Goal: Information Seeking & Learning: Learn about a topic

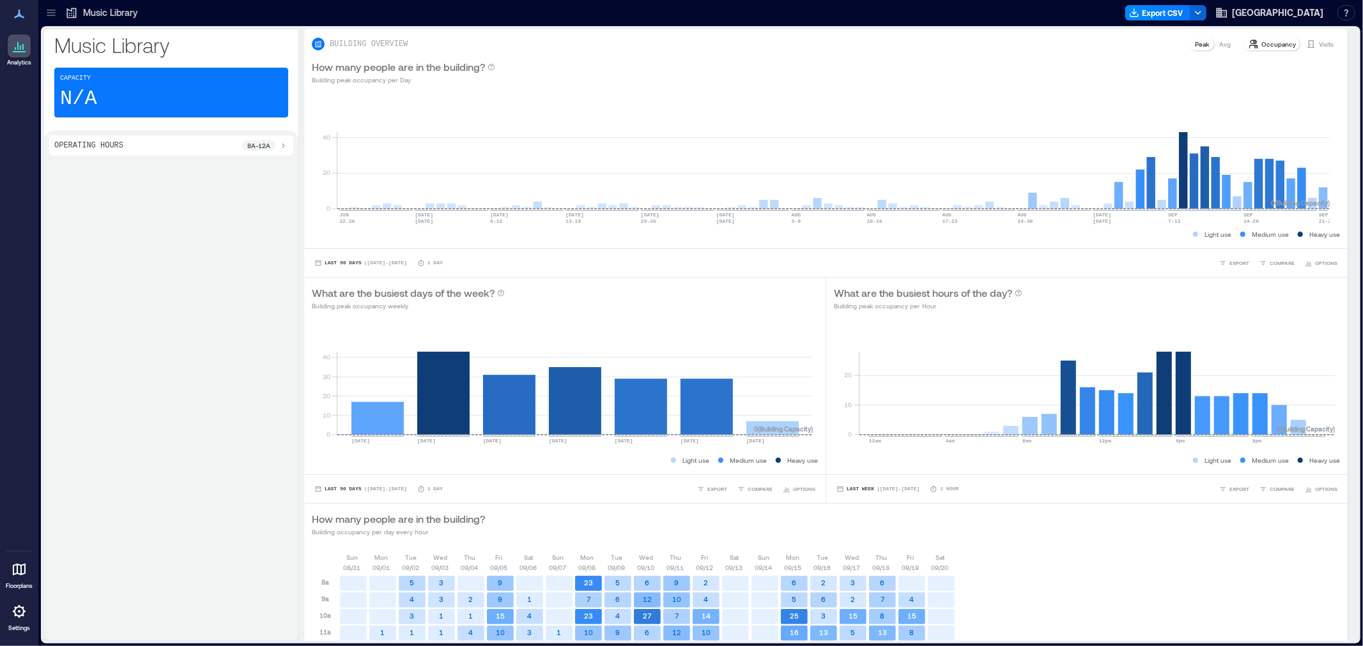
click at [54, 17] on icon at bounding box center [51, 12] width 13 height 13
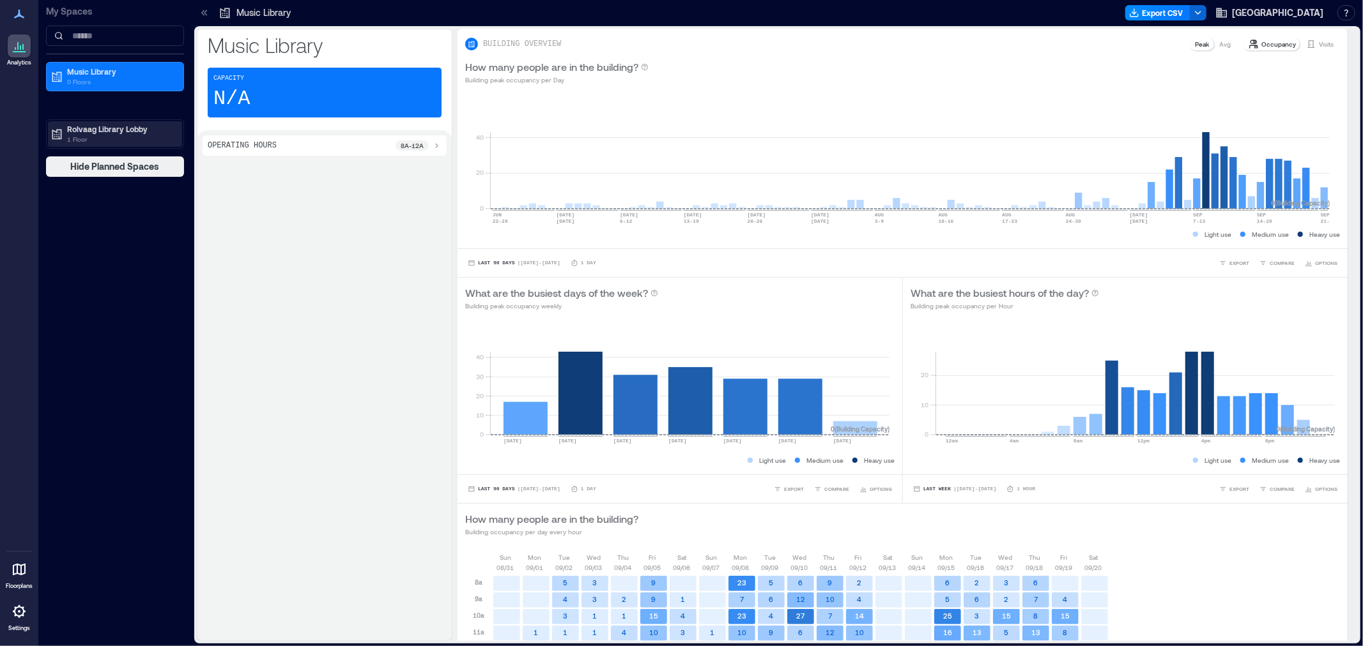
click at [132, 132] on p "Rolvaag Library Lobby" at bounding box center [120, 129] width 107 height 10
click at [107, 149] on div "Building Analytics" at bounding box center [90, 155] width 81 height 13
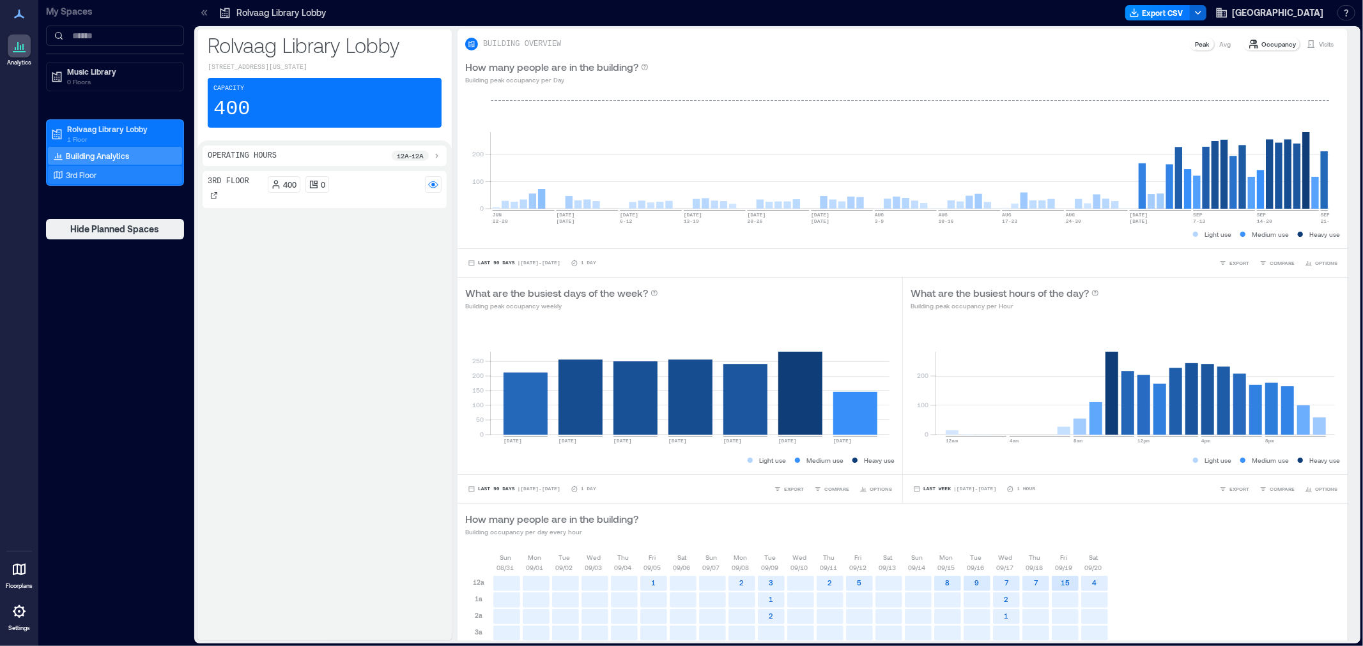
click at [84, 175] on p "3rd Floor" at bounding box center [81, 175] width 31 height 10
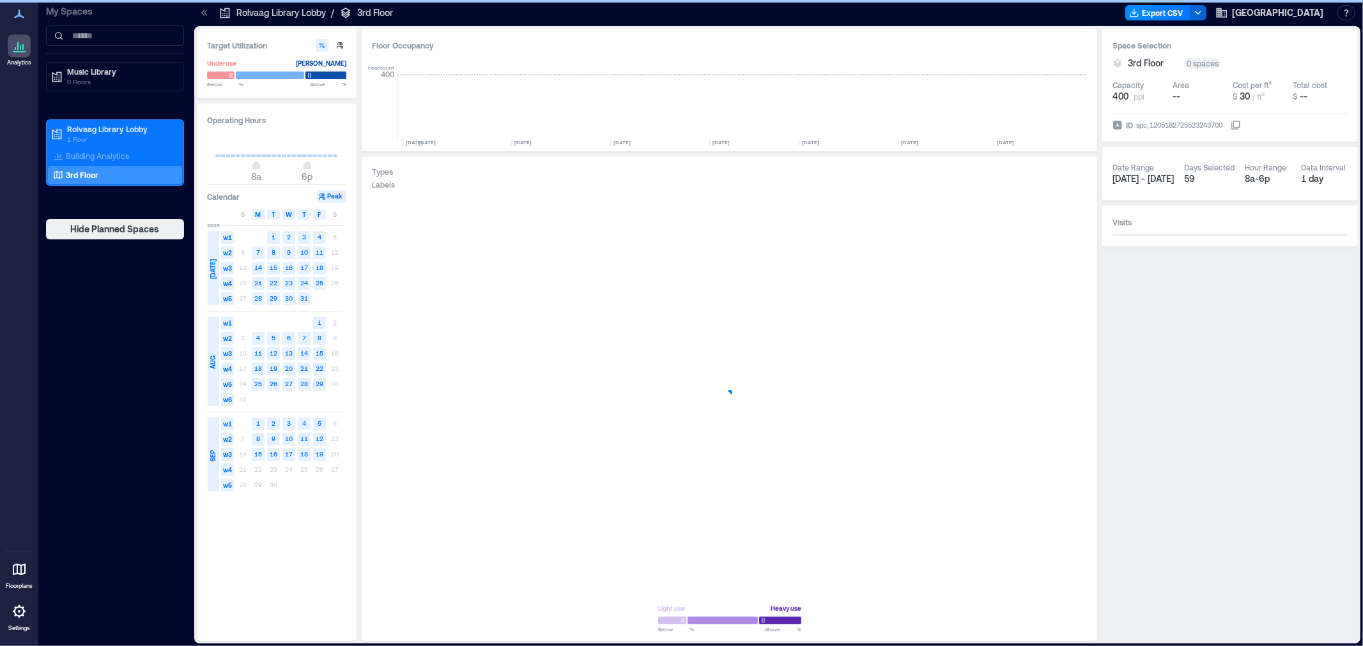
scroll to position [0, 5036]
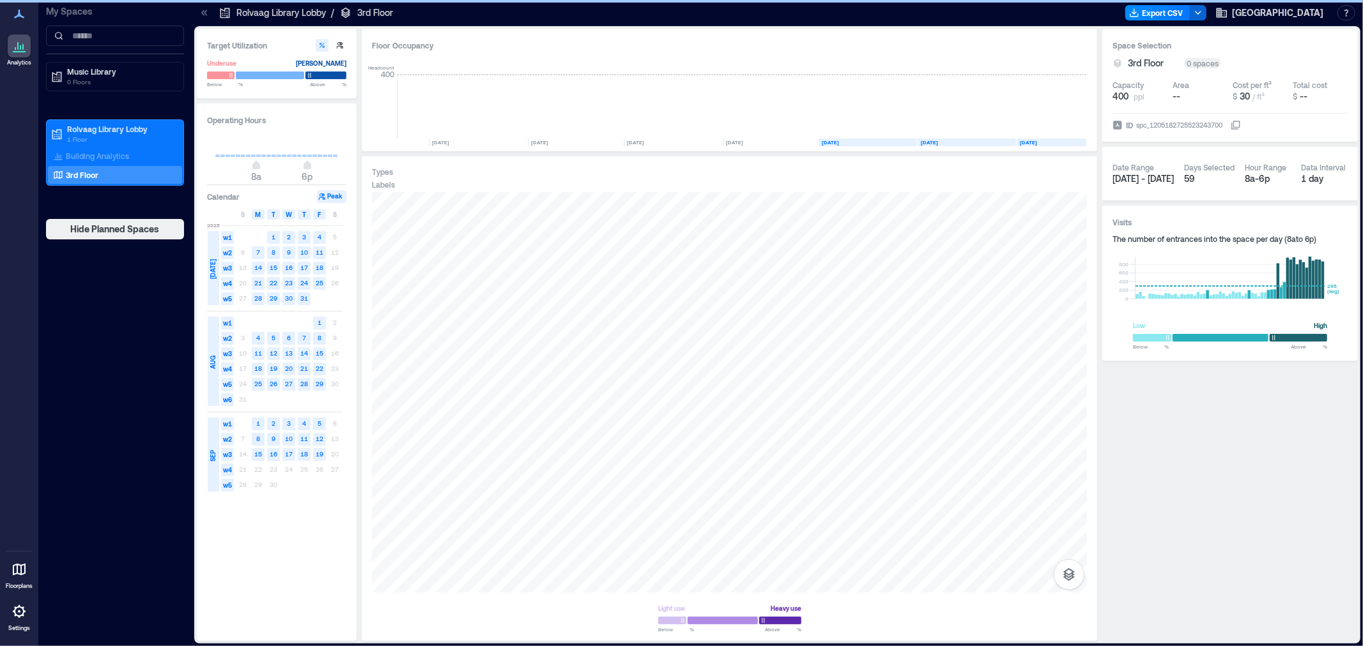
click at [205, 13] on icon at bounding box center [205, 13] width 3 height 6
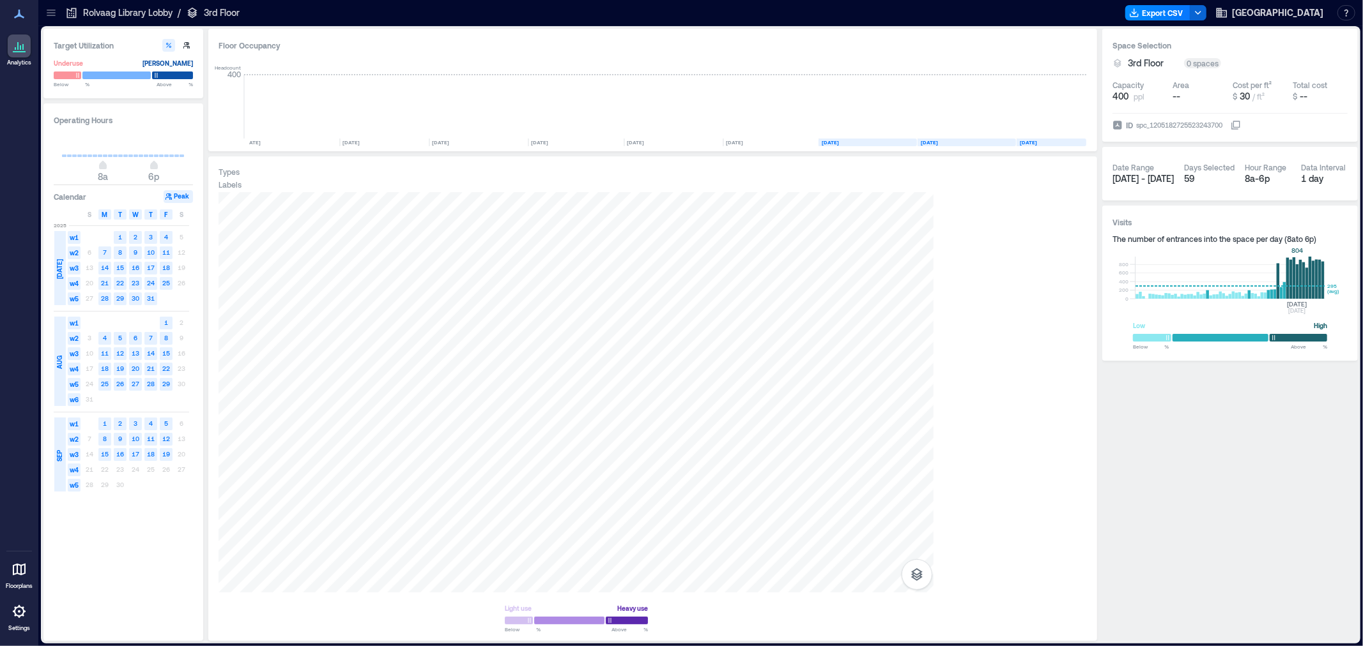
scroll to position [0, 4883]
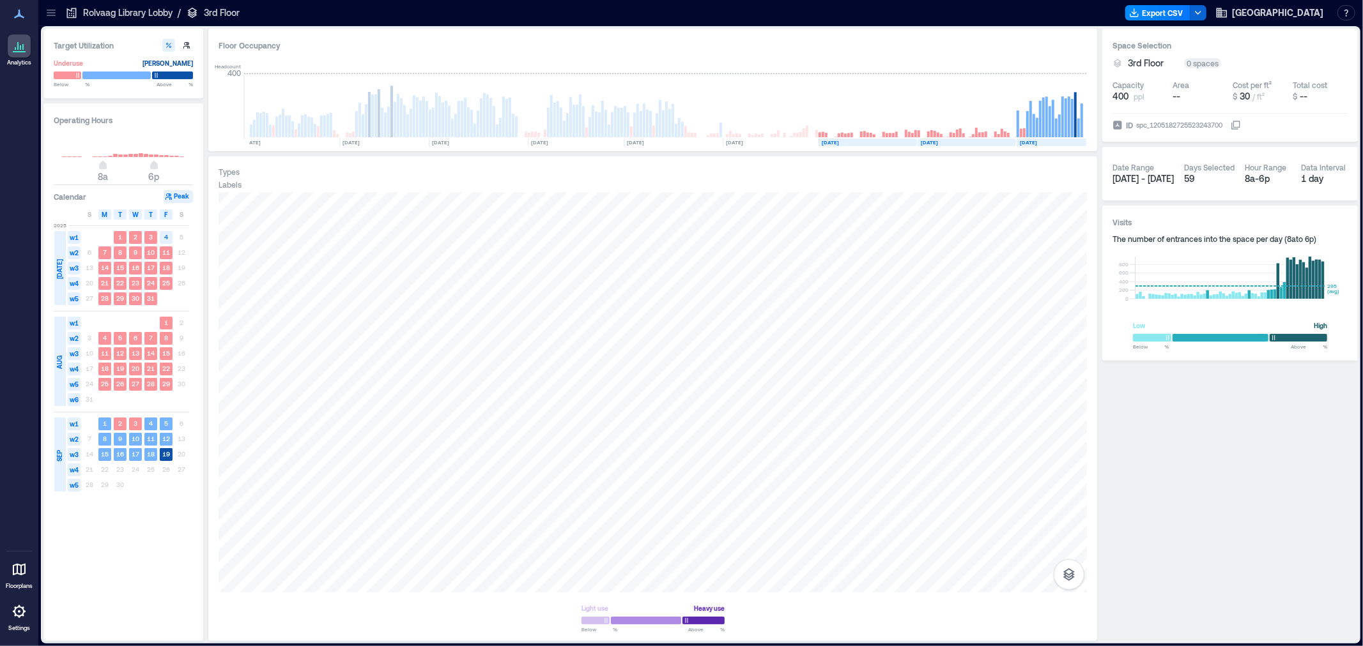
click at [908, 180] on span "[DATE] - [DATE]" at bounding box center [1142, 178] width 61 height 11
click at [908, 177] on span "[DATE] - [DATE]" at bounding box center [1142, 178] width 61 height 11
click at [168, 390] on text "19" at bounding box center [166, 454] width 8 height 8
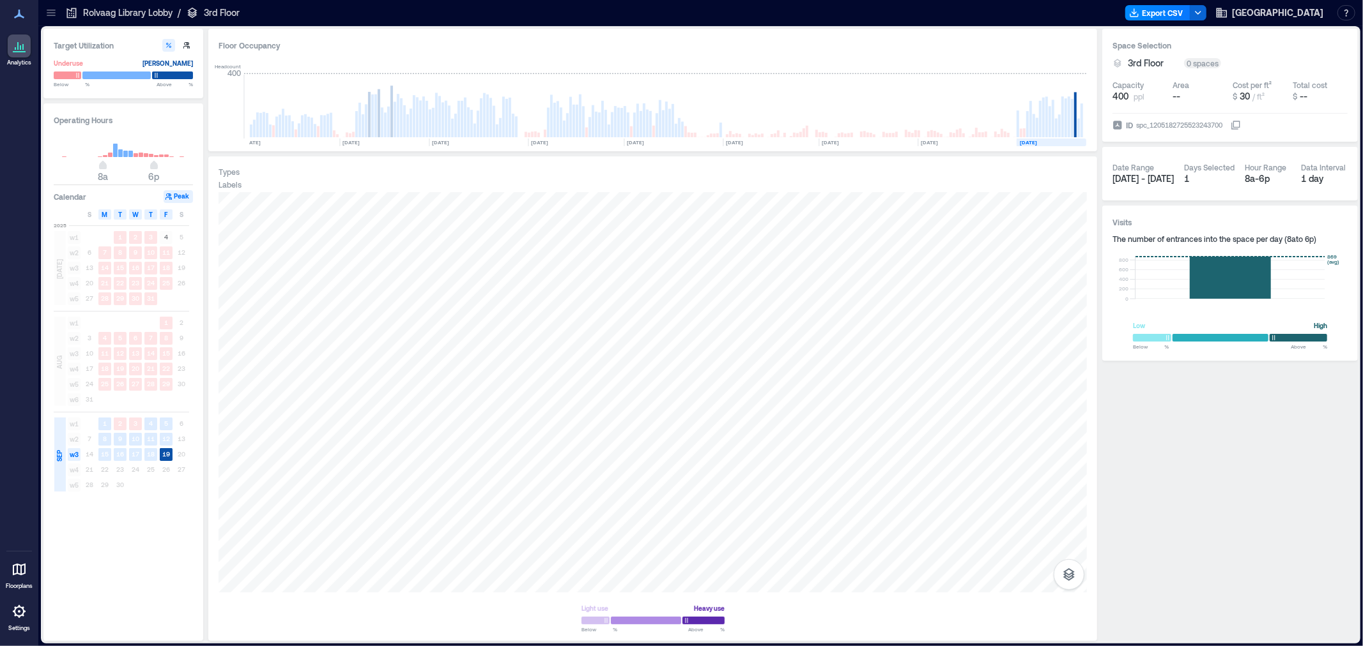
click at [75, 114] on h3 "Operating Hours" at bounding box center [123, 120] width 139 height 13
type input "*"
click at [66, 157] on span "1a 6p" at bounding box center [123, 166] width 123 height 19
type input "**"
drag, startPoint x: 151, startPoint y: 167, endPoint x: 205, endPoint y: 171, distance: 54.4
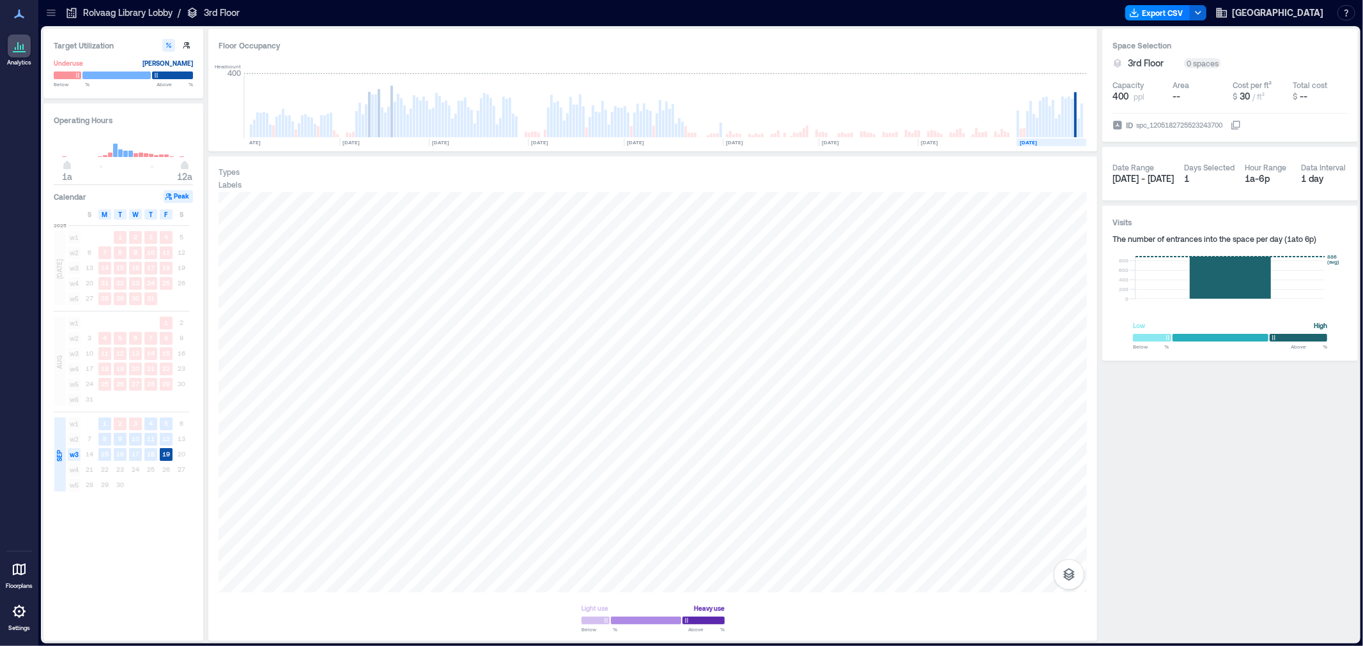
click at [205, 171] on div "Target Utilization Underuse [PERSON_NAME] Below ** % Above ** % Operating Hours…" at bounding box center [700, 335] width 1314 height 613
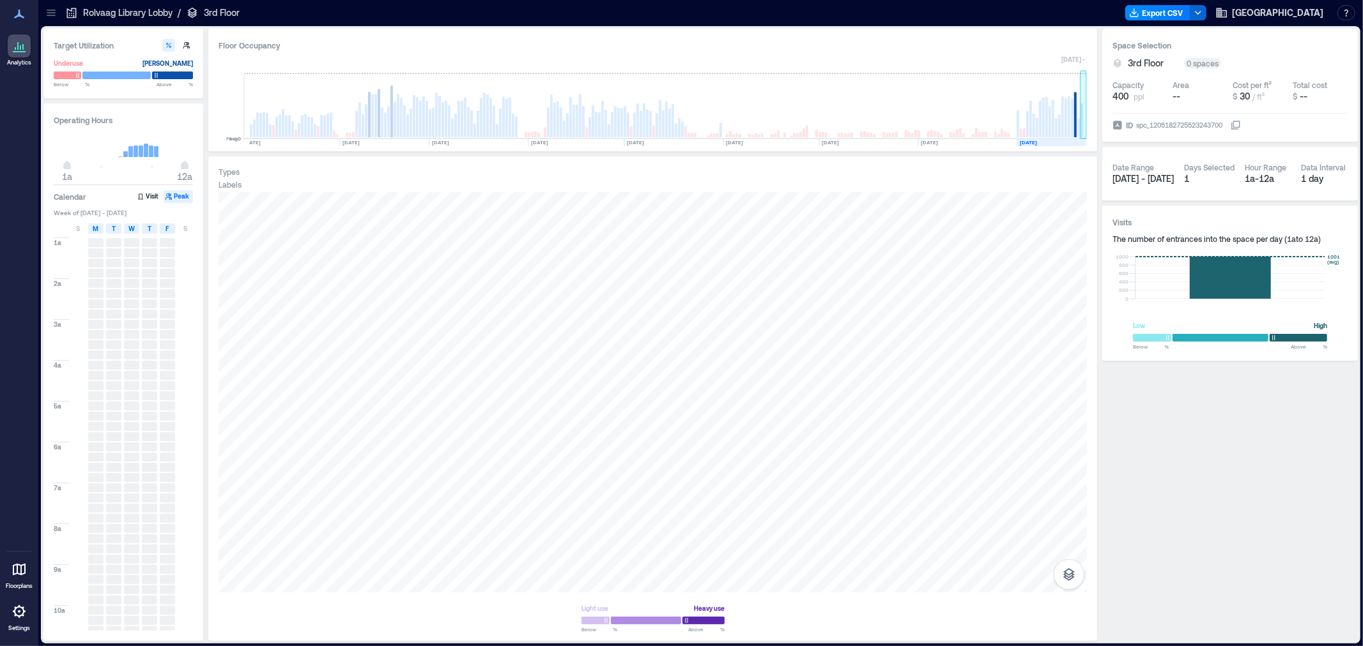
click at [908, 124] on rect at bounding box center [1081, 120] width 3 height 34
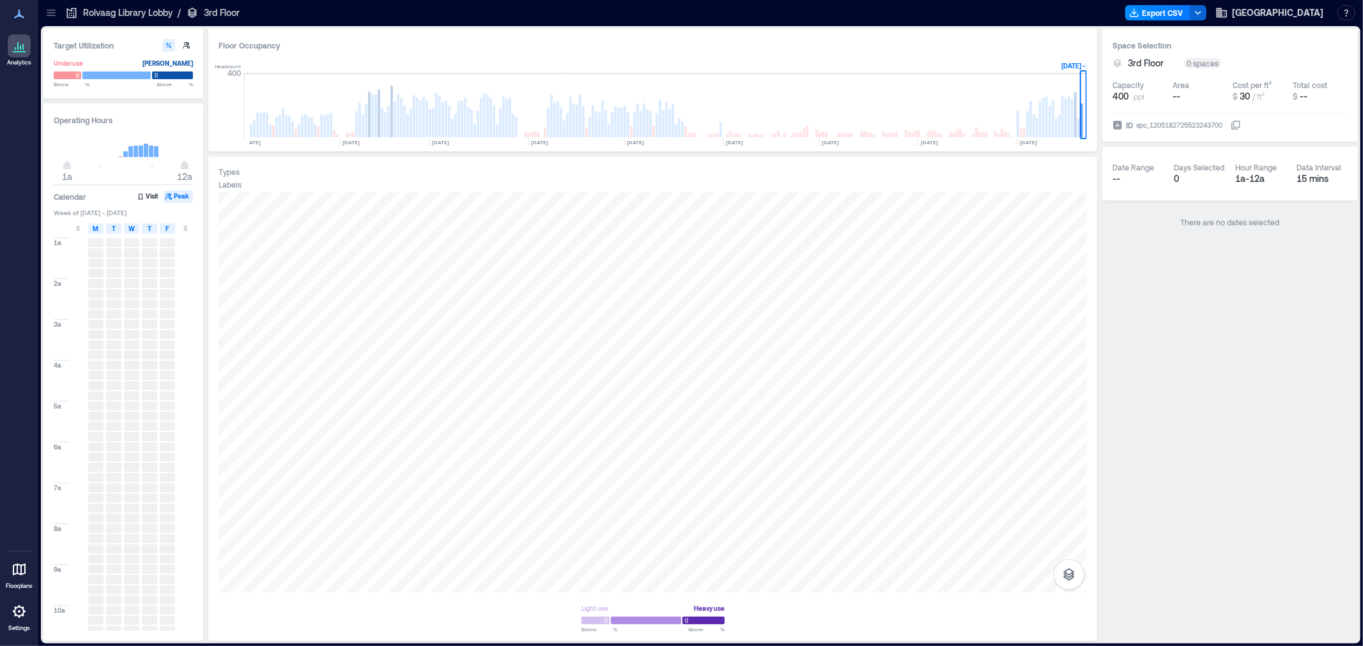
click at [45, 13] on icon at bounding box center [51, 12] width 13 height 13
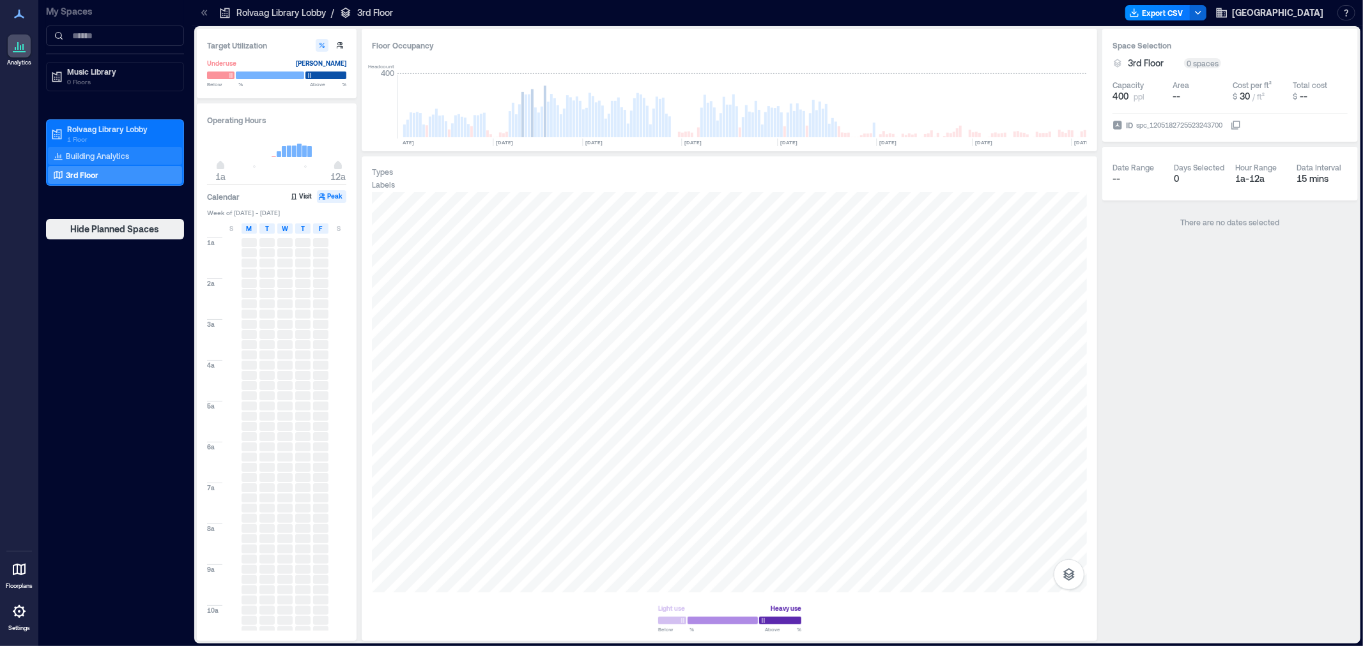
click at [102, 152] on p "Building Analytics" at bounding box center [97, 156] width 63 height 10
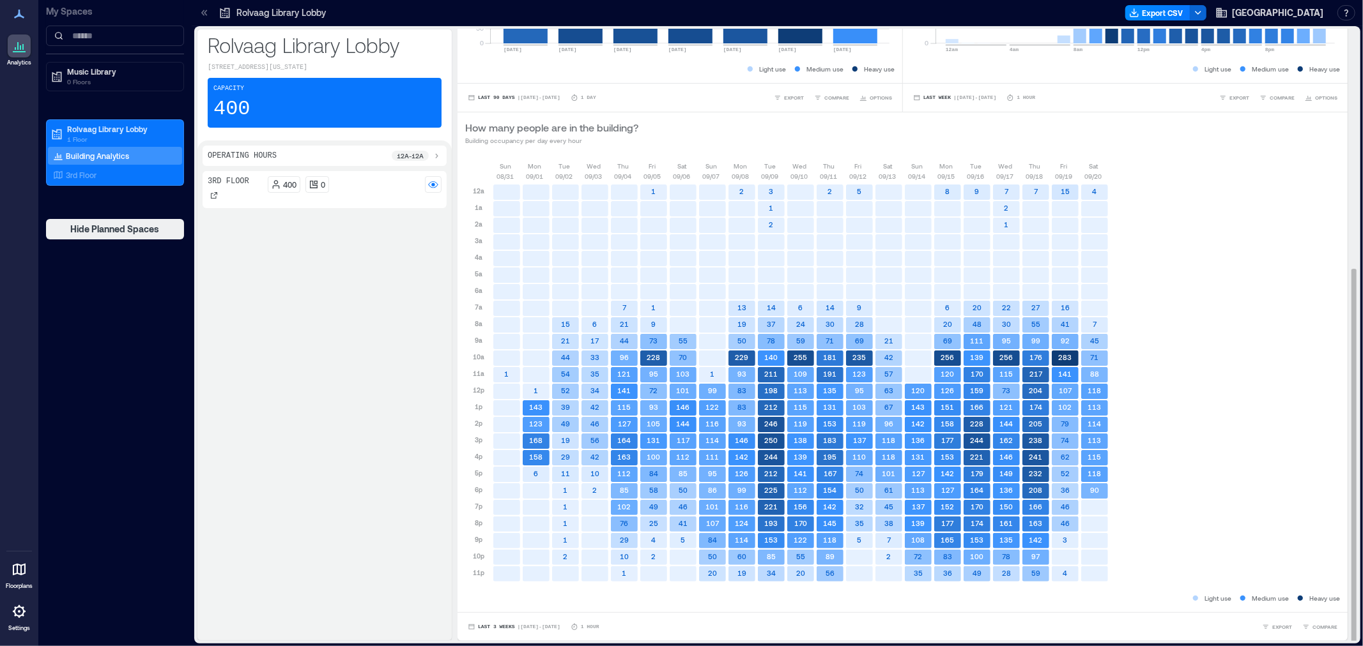
scroll to position [1, 0]
click at [503, 390] on span "Last 3 Weeks" at bounding box center [496, 626] width 37 height 0
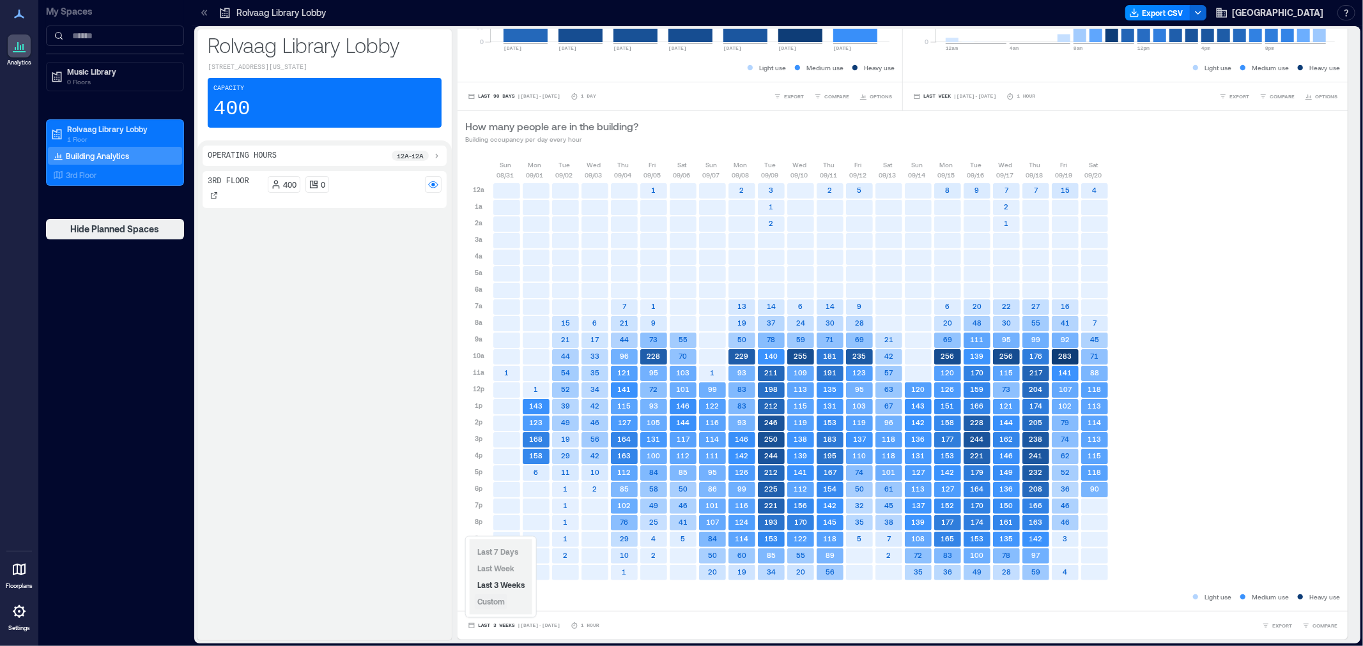
click at [505, 390] on button "Custom" at bounding box center [491, 602] width 33 height 15
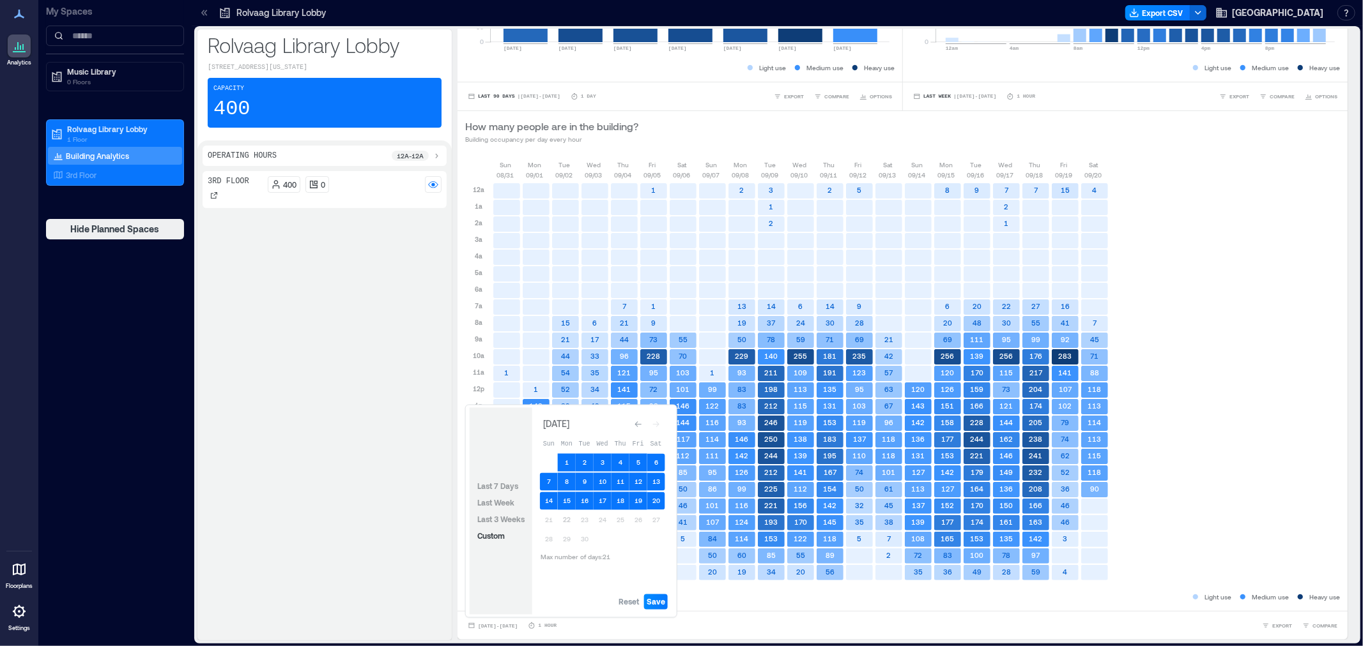
click at [632, 390] on div "Reset Save" at bounding box center [602, 603] width 141 height 26
click at [629, 390] on span "Reset" at bounding box center [628, 602] width 20 height 10
click at [570, 390] on button "1" at bounding box center [567, 463] width 18 height 18
click at [551, 390] on button "21" at bounding box center [549, 521] width 18 height 18
click at [655, 390] on button "Save" at bounding box center [656, 602] width 24 height 15
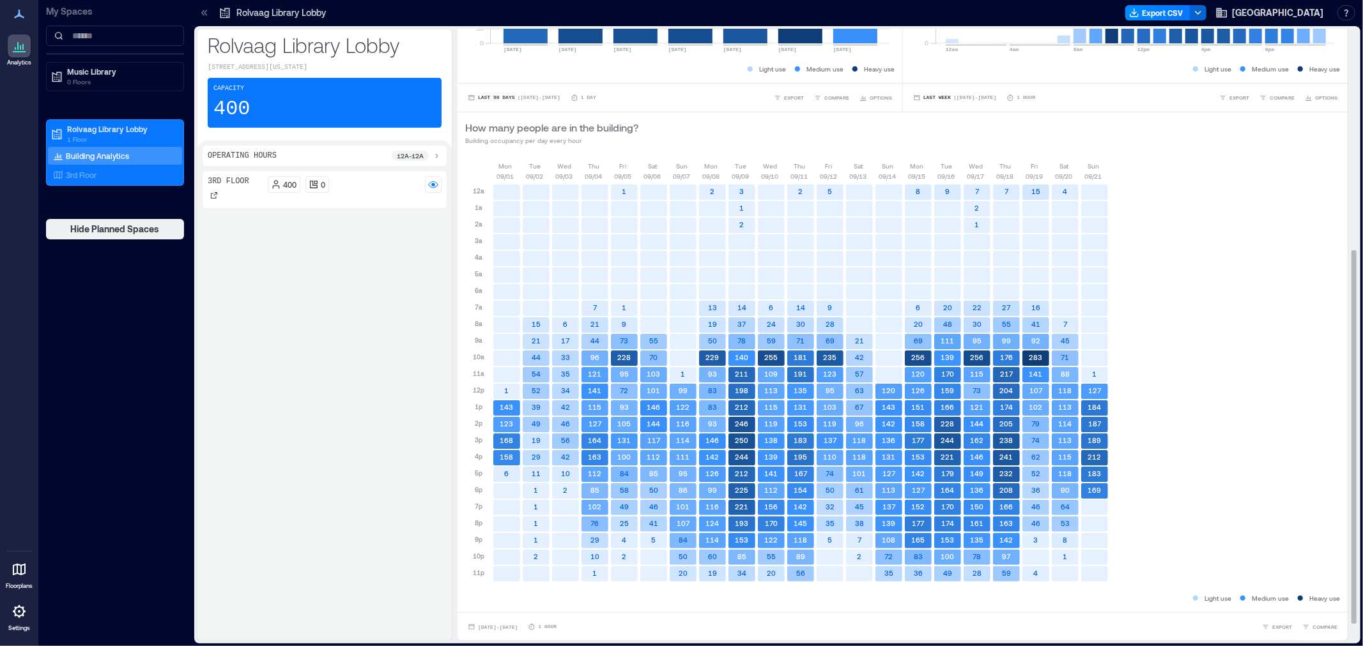
scroll to position [0, 0]
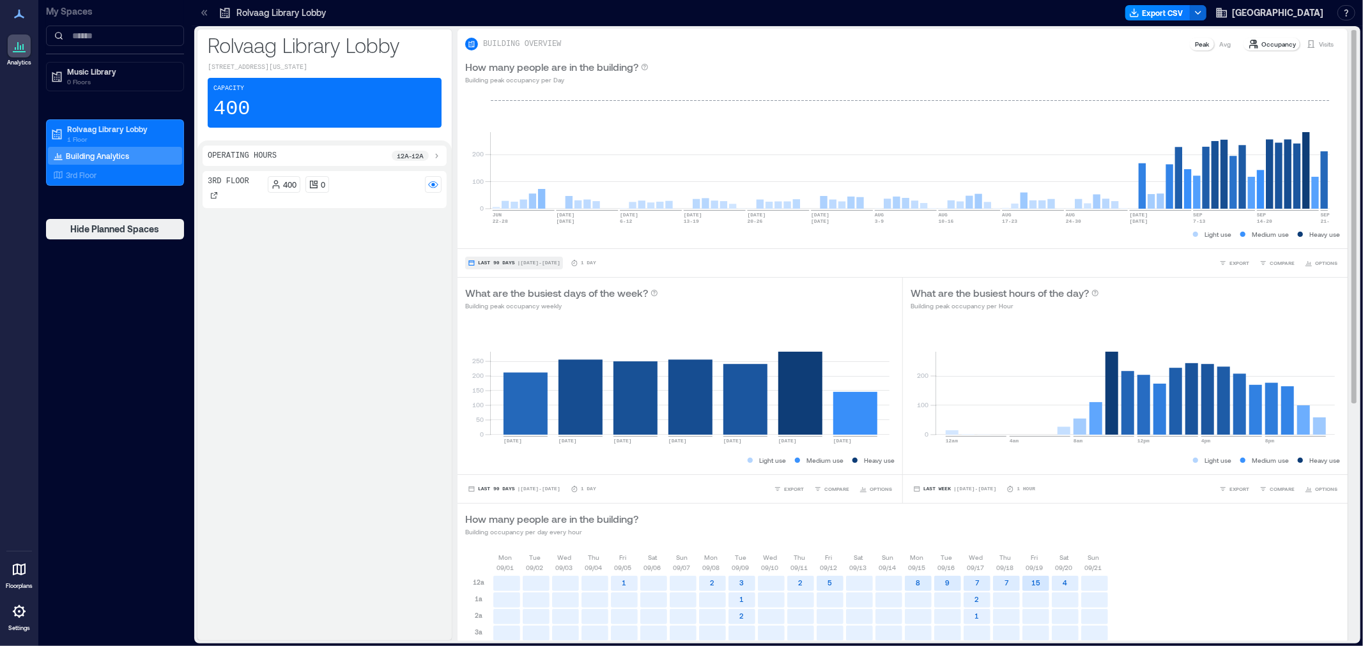
click at [508, 263] on span "Last 90 Days" at bounding box center [496, 263] width 37 height 0
click at [490, 241] on span "Custom" at bounding box center [490, 239] width 27 height 9
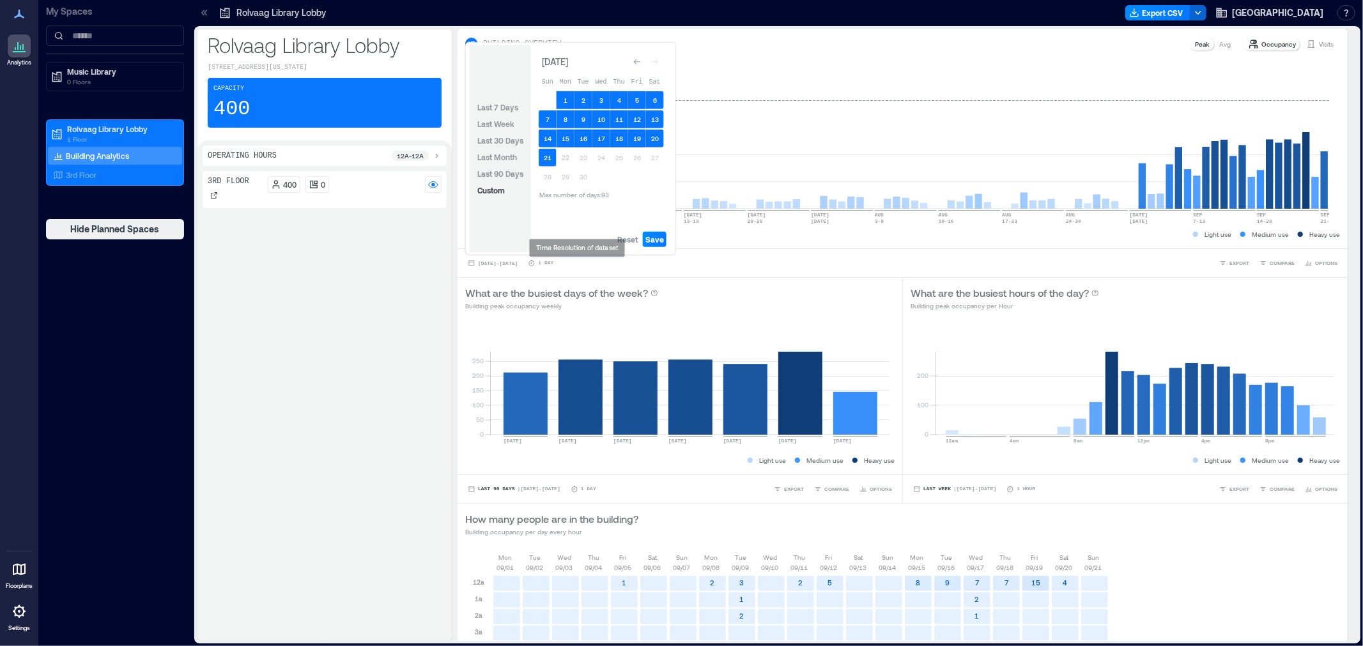
click at [650, 234] on span "Save" at bounding box center [654, 239] width 19 height 10
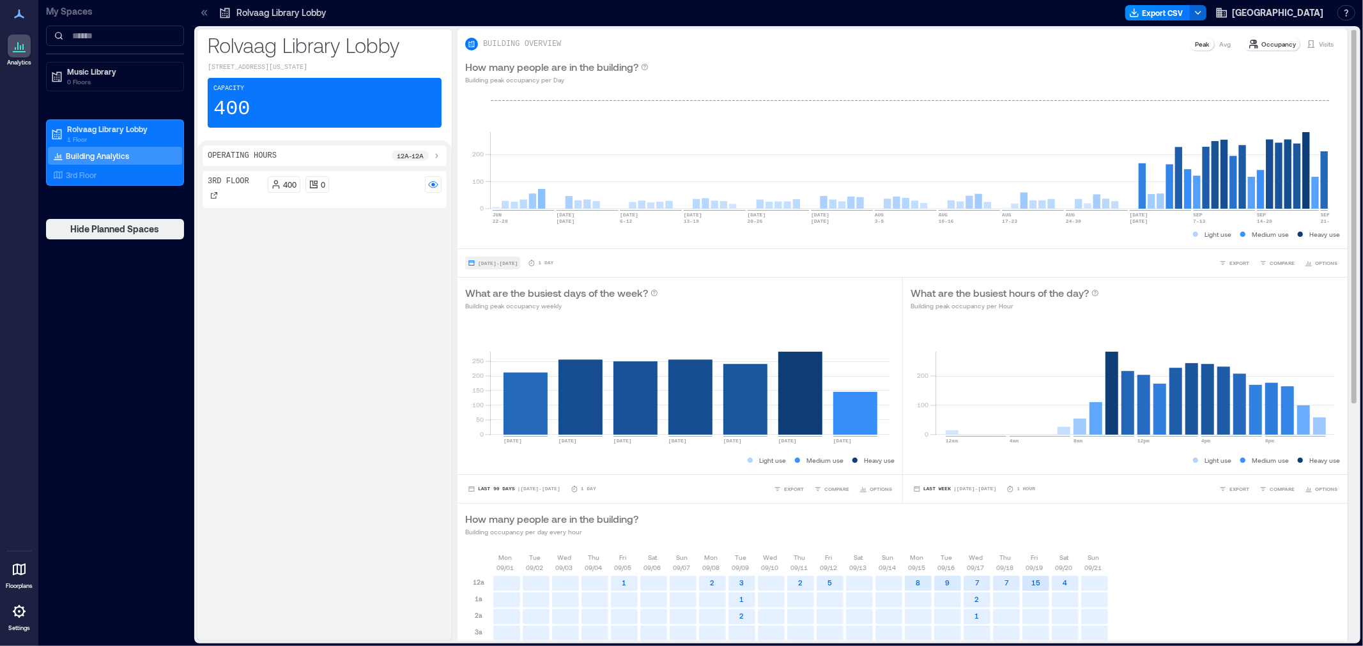
click at [494, 262] on span "[DATE] - [DATE]" at bounding box center [498, 264] width 40 height 6
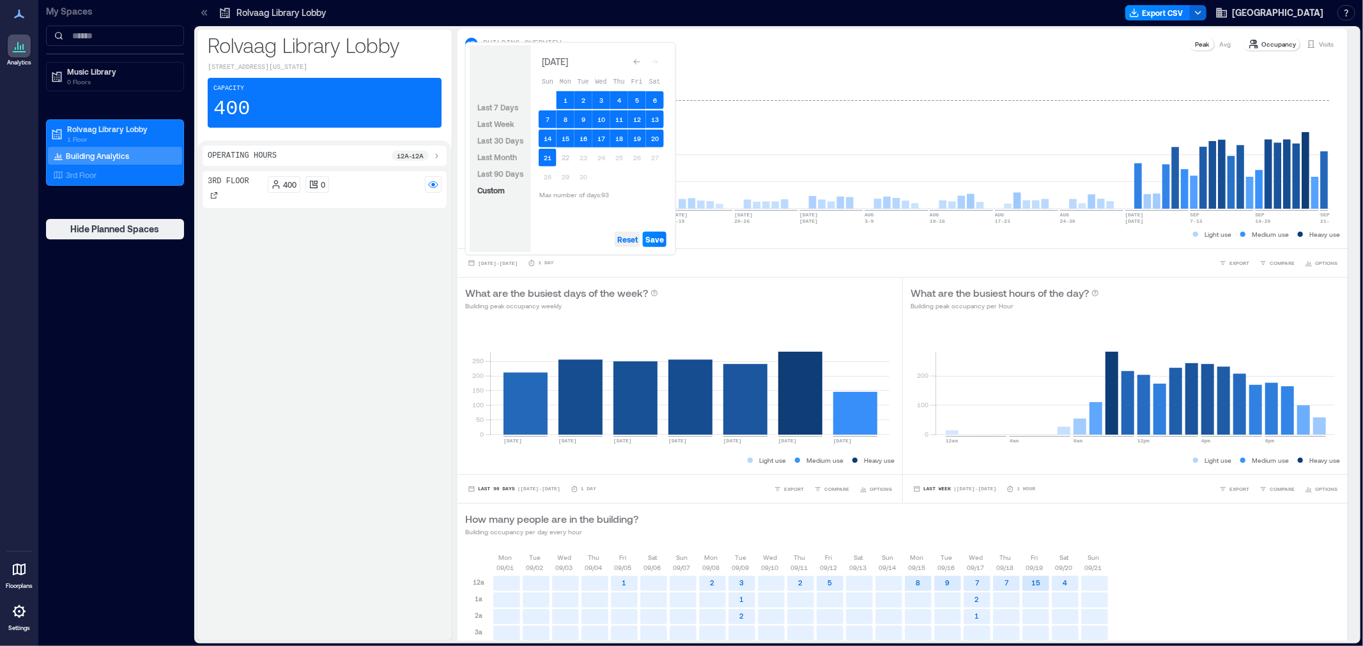
click at [624, 240] on span "Reset" at bounding box center [627, 239] width 20 height 10
click at [565, 103] on button "1" at bounding box center [565, 100] width 18 height 18
click at [546, 151] on button "21" at bounding box center [548, 158] width 18 height 18
click at [657, 234] on span "Save" at bounding box center [654, 239] width 19 height 10
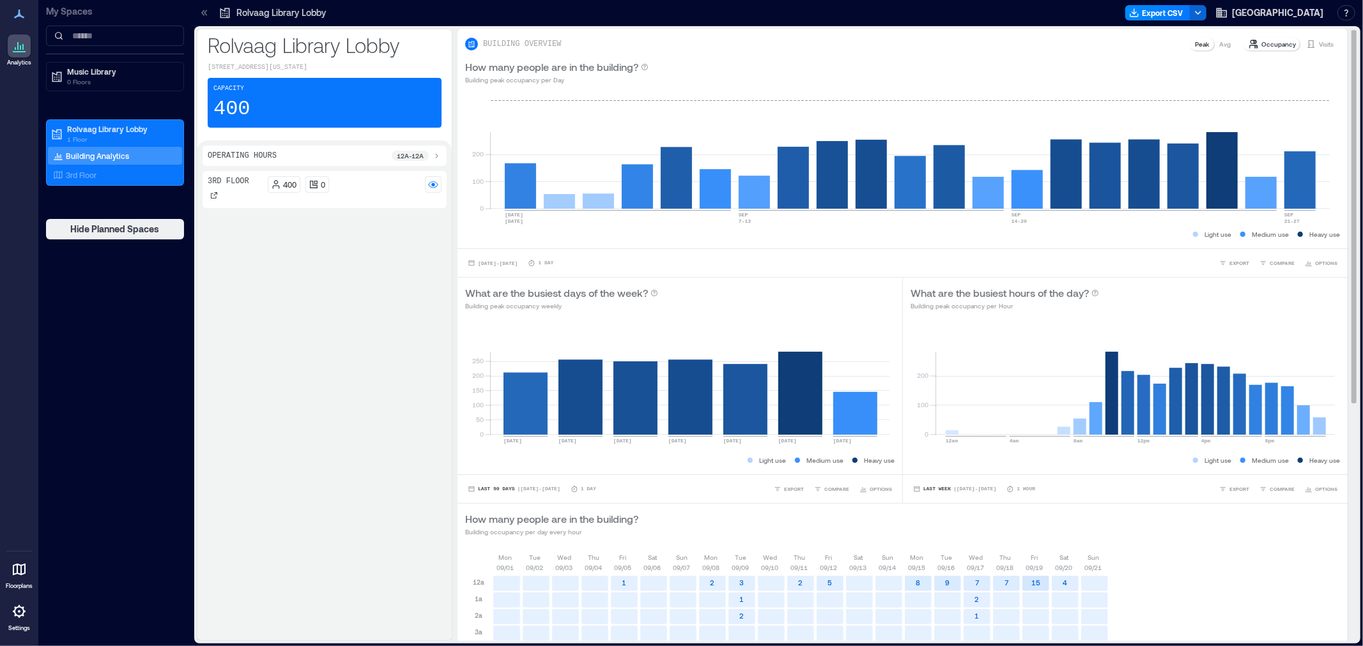
click at [908, 45] on p "Visits" at bounding box center [1325, 44] width 15 height 10
